Goal: Find contact information: Find contact information

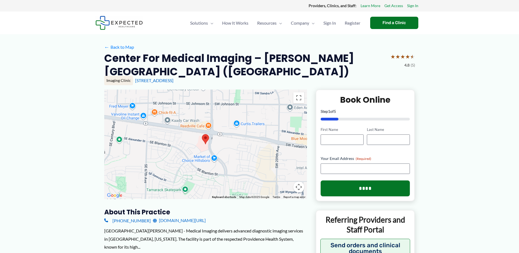
click at [329, 57] on h2 "Center for Medical Imaging – [PERSON_NAME][GEOGRAPHIC_DATA] ([GEOGRAPHIC_DATA])" at bounding box center [245, 64] width 282 height 27
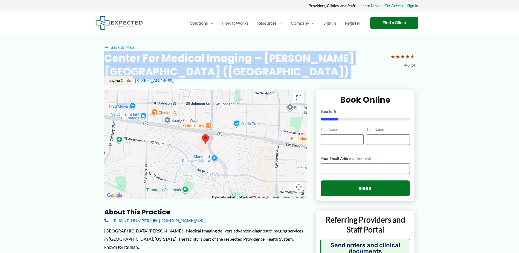
click at [329, 57] on h2 "Center for Medical Imaging – [PERSON_NAME][GEOGRAPHIC_DATA] ([GEOGRAPHIC_DATA])" at bounding box center [245, 64] width 282 height 27
copy div "Center for Medical Imaging – [PERSON_NAME][GEOGRAPHIC_DATA] ([GEOGRAPHIC_DATA])"
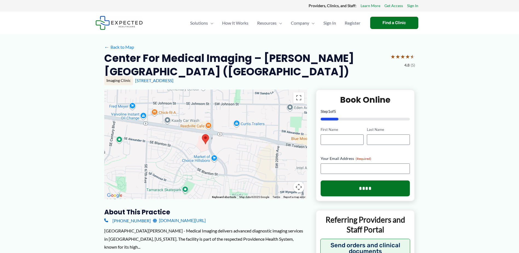
click at [221, 80] on div "[STREET_ADDRESS]" at bounding box center [275, 80] width 280 height 6
drag, startPoint x: 224, startPoint y: 81, endPoint x: 135, endPoint y: 80, distance: 88.9
click at [135, 80] on div "[STREET_ADDRESS]" at bounding box center [275, 80] width 280 height 6
copy link "[STREET_ADDRESS]"
click at [173, 79] on link "[STREET_ADDRESS]" at bounding box center [154, 80] width 38 height 5
